Goal: Transaction & Acquisition: Purchase product/service

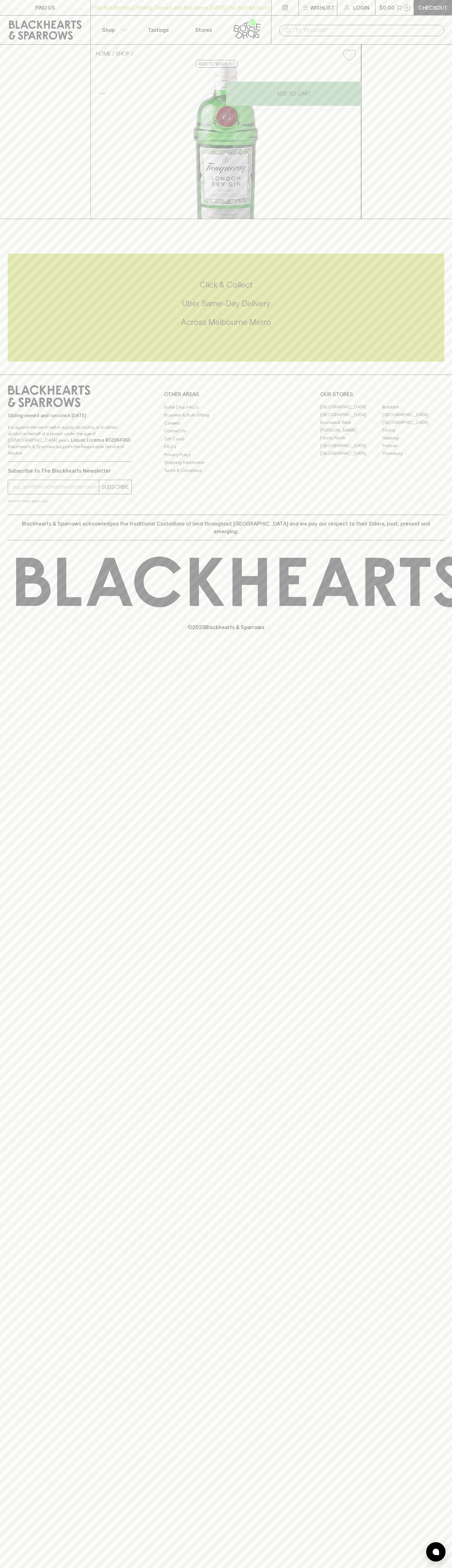
click at [277, 19] on div "​" at bounding box center [361, 30] width 181 height 29
click at [440, 996] on div "FIND US | No Bad Bottles | Sibling Owned and Run Since 2006 | No Bad Bottles | …" at bounding box center [226, 784] width 452 height 1568
click at [122, 1567] on html "FIND US | No Bad Bottles | Sibling Owned and Run Since 2006 | No Bad Bottles | …" at bounding box center [226, 784] width 452 height 1568
click at [2, 1550] on div "FIND US | No Bad Bottles | Sibling Owned and Run Since 2006 | No Bad Bottles | …" at bounding box center [226, 784] width 452 height 1568
